Goal: Find specific fact: Find specific fact

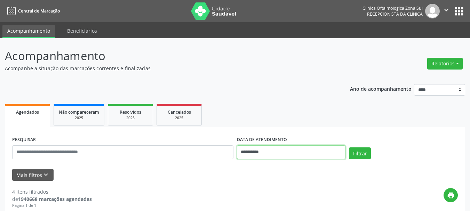
click at [257, 148] on input "**********" at bounding box center [291, 152] width 109 height 14
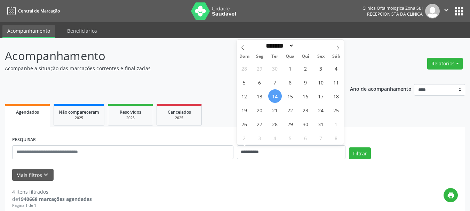
click at [278, 97] on span "14" at bounding box center [275, 96] width 14 height 14
type input "**********"
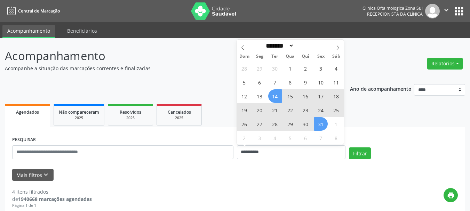
click at [319, 123] on span "31" at bounding box center [321, 124] width 14 height 14
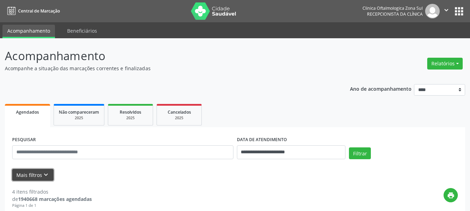
click at [38, 173] on button "Mais filtros keyboard_arrow_down" at bounding box center [32, 175] width 41 height 12
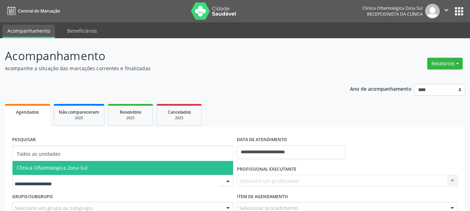
click at [82, 164] on span "Clinica Oftalmologica Zona Sul" at bounding box center [123, 168] width 221 height 14
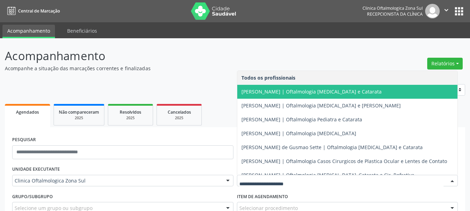
click at [263, 97] on span "Alexandre Paashaus da Costa Pinto | Oftalmologia Glaucoma e Catarata" at bounding box center [347, 92] width 221 height 14
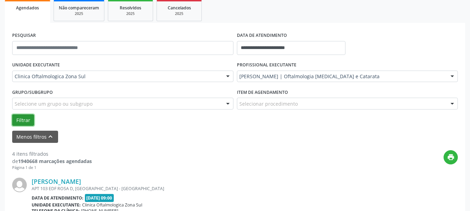
click at [21, 120] on button "Filtrar" at bounding box center [23, 120] width 22 height 12
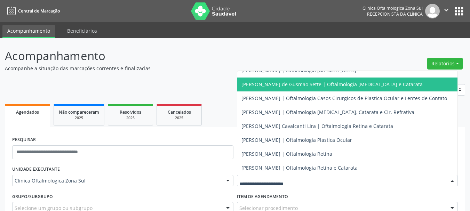
scroll to position [68, 0]
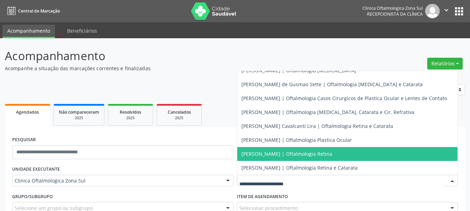
click at [276, 151] on span "Thayze Teixeira Melo Nunes Martins | Oftalmologia Retina" at bounding box center [286, 154] width 91 height 7
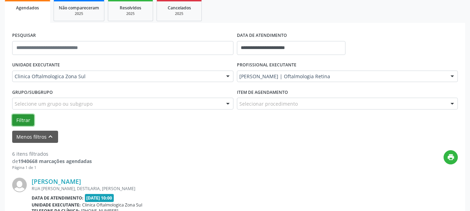
click at [19, 119] on button "Filtrar" at bounding box center [23, 120] width 22 height 12
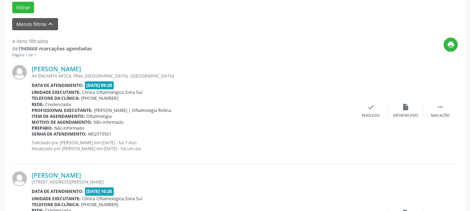
scroll to position [244, 0]
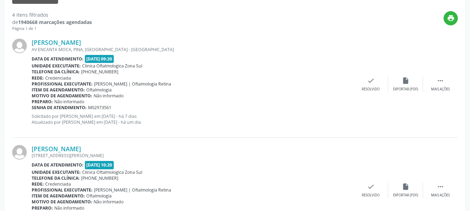
copy div "Sirlene Farias de Vasconcelos"
drag, startPoint x: 140, startPoint y: 43, endPoint x: 29, endPoint y: 46, distance: 111.0
click at [29, 46] on div "Sirlene Farias de Vasconcelos AV ENCANTA MOCA, PINA, RECIFE - PE Data de atendi…" at bounding box center [235, 84] width 446 height 106
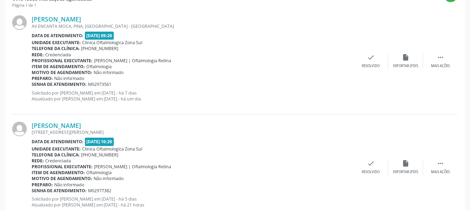
scroll to position [313, 0]
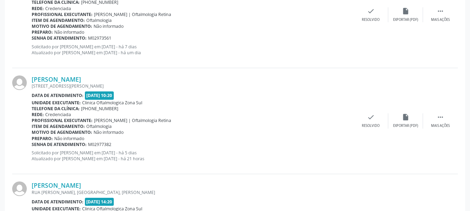
drag, startPoint x: 31, startPoint y: 80, endPoint x: 100, endPoint y: 79, distance: 69.2
click at [100, 79] on div "Vania Lenir Santos AV JOAO DE BARROS, 492, PETROPOLIS, RECIFE - PE Data de aten…" at bounding box center [235, 121] width 446 height 106
copy div "Vania Lenir Santos"
click at [57, 85] on div "AV JOAO DE BARROS, 492, PETROPOLIS, RECIFE - PE" at bounding box center [193, 86] width 322 height 6
click at [56, 84] on div "AV JOAO DE BARROS, 492, PETROPOLIS, RECIFE - PE" at bounding box center [193, 86] width 322 height 6
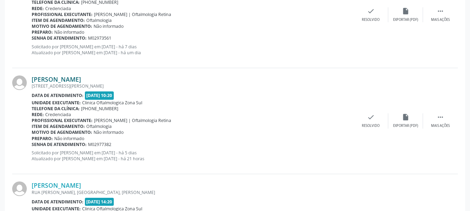
click at [52, 79] on link "Vania Lenir Santos" at bounding box center [56, 79] width 49 height 8
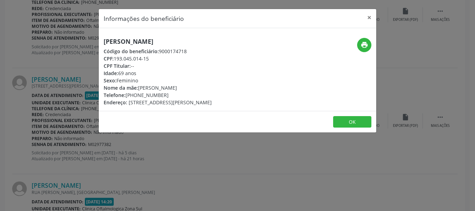
copy div "193.045.014-15"
drag, startPoint x: 115, startPoint y: 59, endPoint x: 157, endPoint y: 56, distance: 41.8
click at [156, 60] on div "CPF: 193.045.014-15" at bounding box center [158, 58] width 108 height 7
drag, startPoint x: 140, startPoint y: 90, endPoint x: 138, endPoint y: 95, distance: 5.6
click at [153, 90] on div "Nome da mãe: Lindalva Nunes dos Santos" at bounding box center [158, 87] width 108 height 7
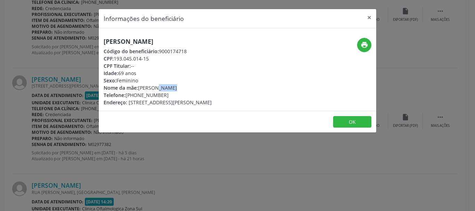
drag, startPoint x: 127, startPoint y: 95, endPoint x: 186, endPoint y: 96, distance: 58.8
click at [186, 96] on div "Telefone: (81) 99579-9969" at bounding box center [158, 95] width 108 height 7
copy div "(81) 99579-9969"
click at [365, 40] on button "print" at bounding box center [364, 45] width 14 height 14
copy span "AV JOAO DE BARROS, 492, PETROPOLIS, RECIFE - PE"
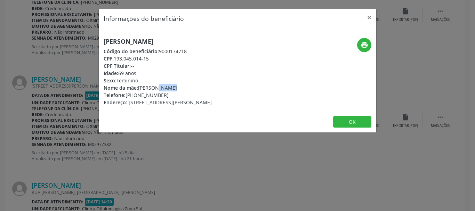
drag, startPoint x: 128, startPoint y: 104, endPoint x: 253, endPoint y: 104, distance: 124.9
click at [253, 104] on div "Vania Lenir Santos Código do beneficiário: 9000174718 CPF: 193.045.014-15 CPF T…" at bounding box center [191, 72] width 185 height 68
drag, startPoint x: 126, startPoint y: 95, endPoint x: 165, endPoint y: 92, distance: 39.1
click at [165, 92] on div "Telefone: (81) 99579-9969" at bounding box center [158, 95] width 108 height 7
copy div "(81) 99579-9969"
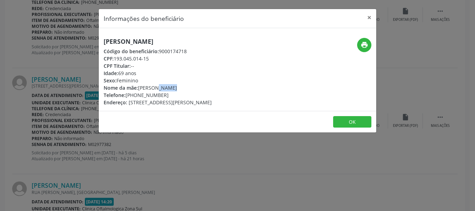
copy div "Lindalva Nunes dos Santos"
drag, startPoint x: 139, startPoint y: 88, endPoint x: 210, endPoint y: 87, distance: 71.3
click at [210, 87] on div "Nome da mãe: Lindalva Nunes dos Santos" at bounding box center [158, 87] width 108 height 7
click at [345, 118] on button "OK" at bounding box center [352, 122] width 38 height 12
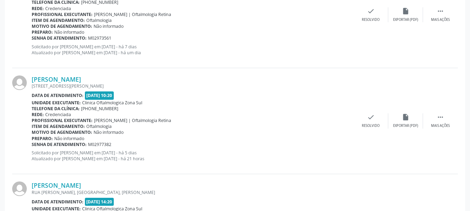
copy div "Senha de atendimento: M02977382"
drag, startPoint x: 111, startPoint y: 144, endPoint x: 33, endPoint y: 147, distance: 78.7
click at [33, 147] on div "Senha de atendimento: M02977382" at bounding box center [193, 145] width 322 height 6
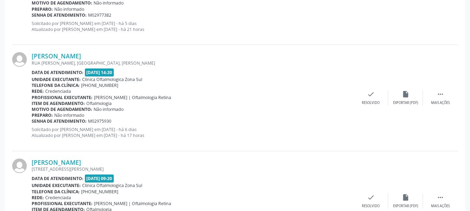
scroll to position [452, 0]
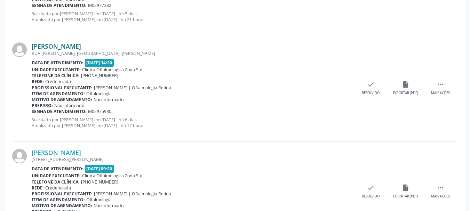
copy link "Cosmo Ilario da Silva"
drag, startPoint x: 115, startPoint y: 49, endPoint x: 32, endPoint y: 48, distance: 83.2
click at [32, 48] on div "Cosmo Ilario da Silva" at bounding box center [193, 46] width 322 height 8
copy div "Cosmo Ilario da Silva RUA ANTONIO CARNEIRO DE SILVA, SANTO ANTONIO, Carpina - P…"
drag, startPoint x: 91, startPoint y: 112, endPoint x: 32, endPoint y: 112, distance: 58.8
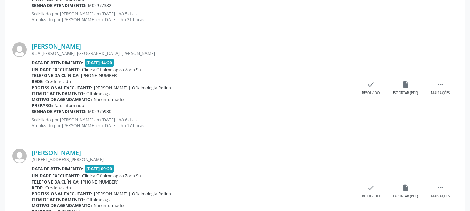
click at [32, 112] on div "Senha de atendimento: M02975930" at bounding box center [193, 112] width 322 height 6
click at [73, 48] on link "Cosmo Ilario da Silva" at bounding box center [56, 46] width 49 height 8
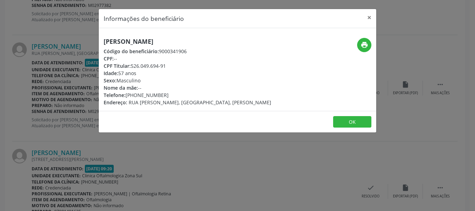
drag, startPoint x: 134, startPoint y: 65, endPoint x: 180, endPoint y: 61, distance: 46.2
click at [180, 61] on div "Cosmo Ilario da Silva Código do beneficiário: 9000341906 CPF: -- CPF Titular: 5…" at bounding box center [188, 72] width 168 height 68
drag, startPoint x: 167, startPoint y: 64, endPoint x: 132, endPoint y: 66, distance: 34.9
click at [132, 66] on div "CPF Titular: 526.049.694-91" at bounding box center [188, 65] width 168 height 7
drag, startPoint x: 128, startPoint y: 94, endPoint x: 169, endPoint y: 94, distance: 41.1
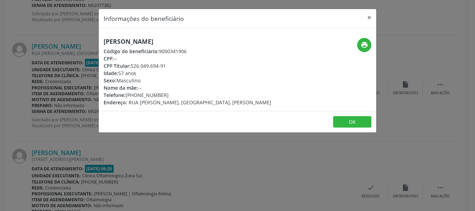
click at [169, 94] on div "Telefone: (81) 99579-0942" at bounding box center [188, 95] width 168 height 7
click at [364, 43] on icon "print" at bounding box center [365, 45] width 8 height 8
click at [342, 128] on button "OK" at bounding box center [352, 122] width 38 height 12
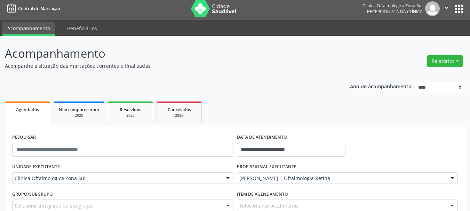
scroll to position [0, 0]
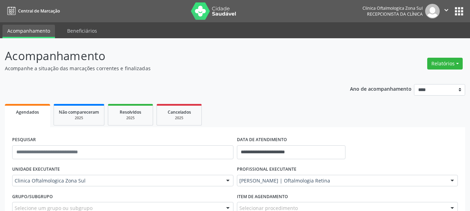
click at [216, 14] on img at bounding box center [213, 10] width 45 height 17
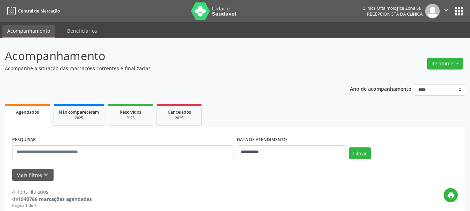
click at [447, 14] on icon "" at bounding box center [447, 10] width 8 height 8
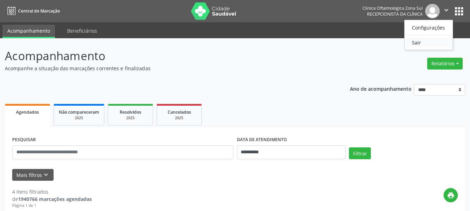
click at [416, 39] on link "Sair" at bounding box center [429, 43] width 48 height 10
